Goal: Information Seeking & Learning: Learn about a topic

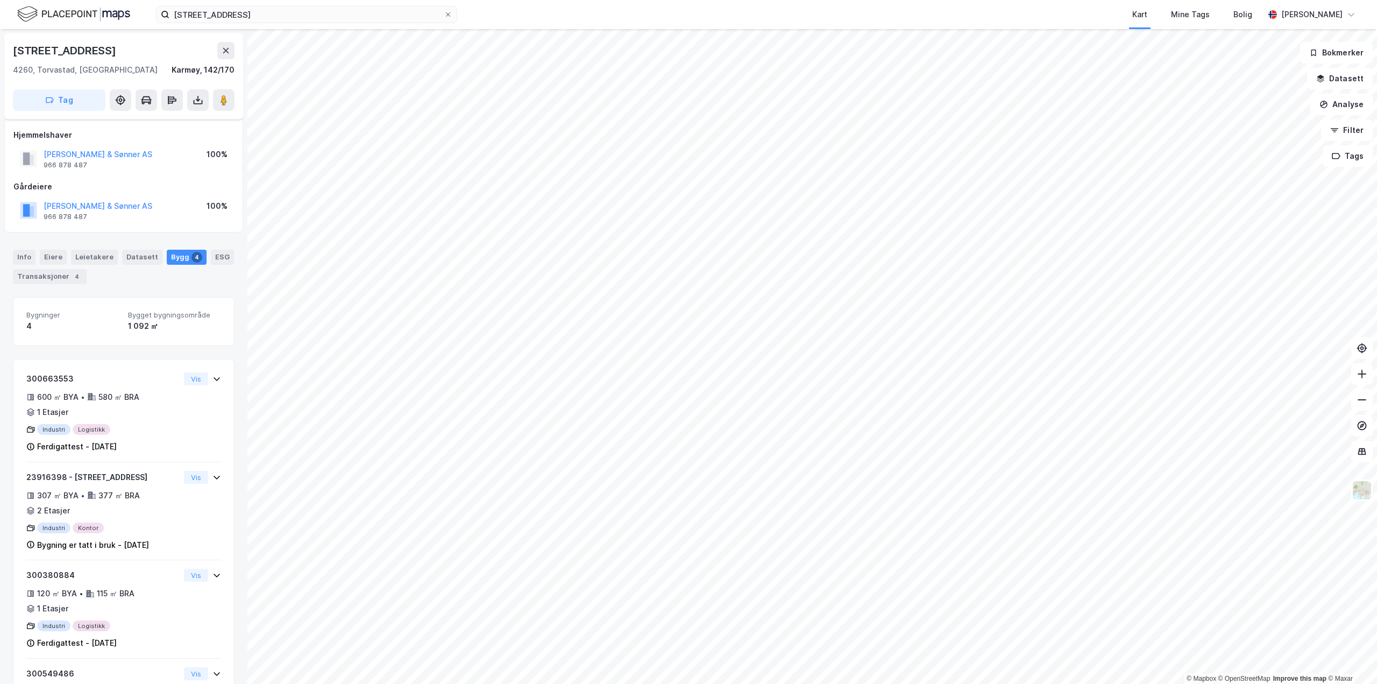
scroll to position [89, 0]
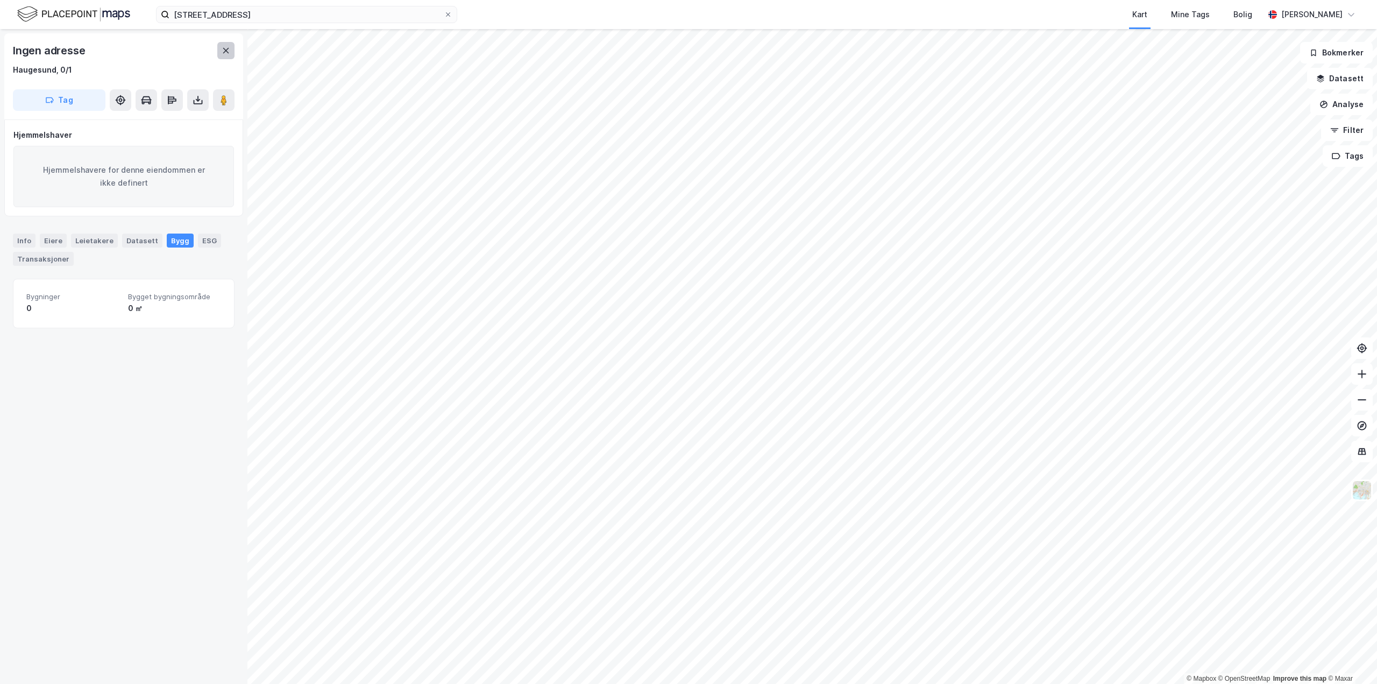
click at [223, 54] on icon at bounding box center [226, 50] width 9 height 9
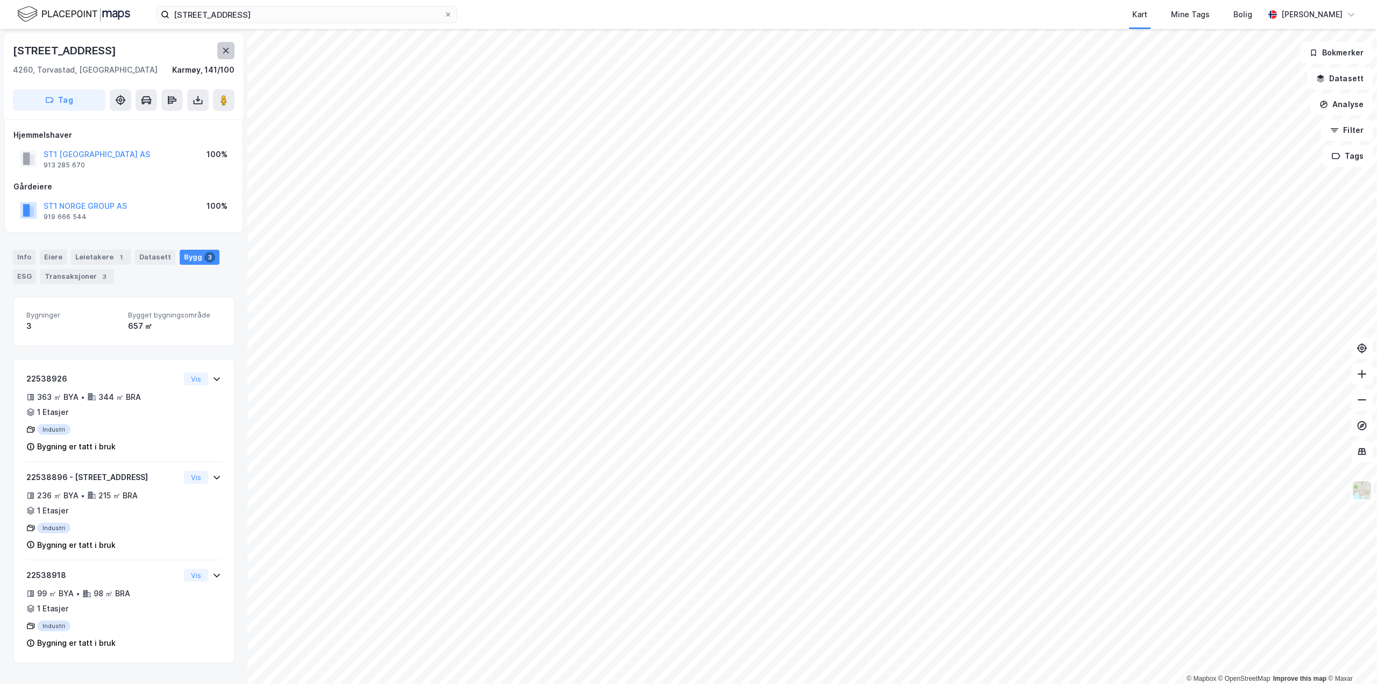
click at [225, 52] on icon at bounding box center [226, 50] width 6 height 5
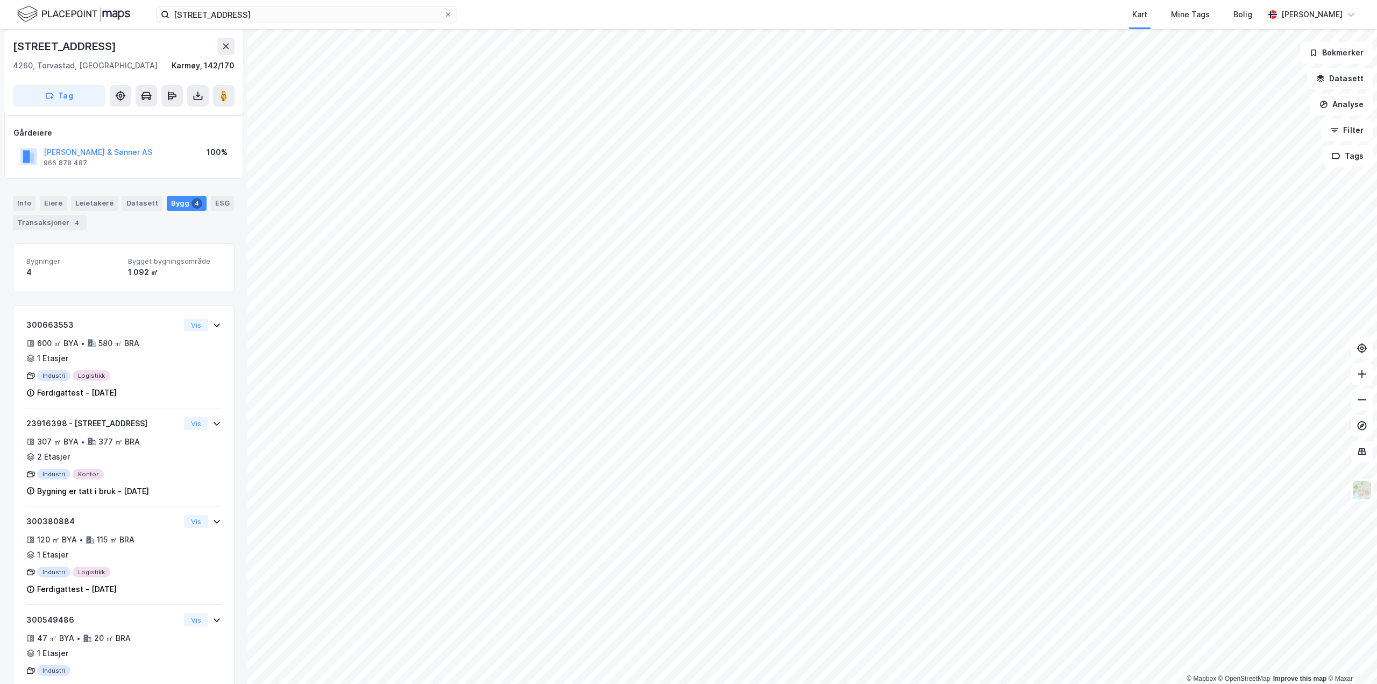
scroll to position [56, 0]
